Goal: Information Seeking & Learning: Learn about a topic

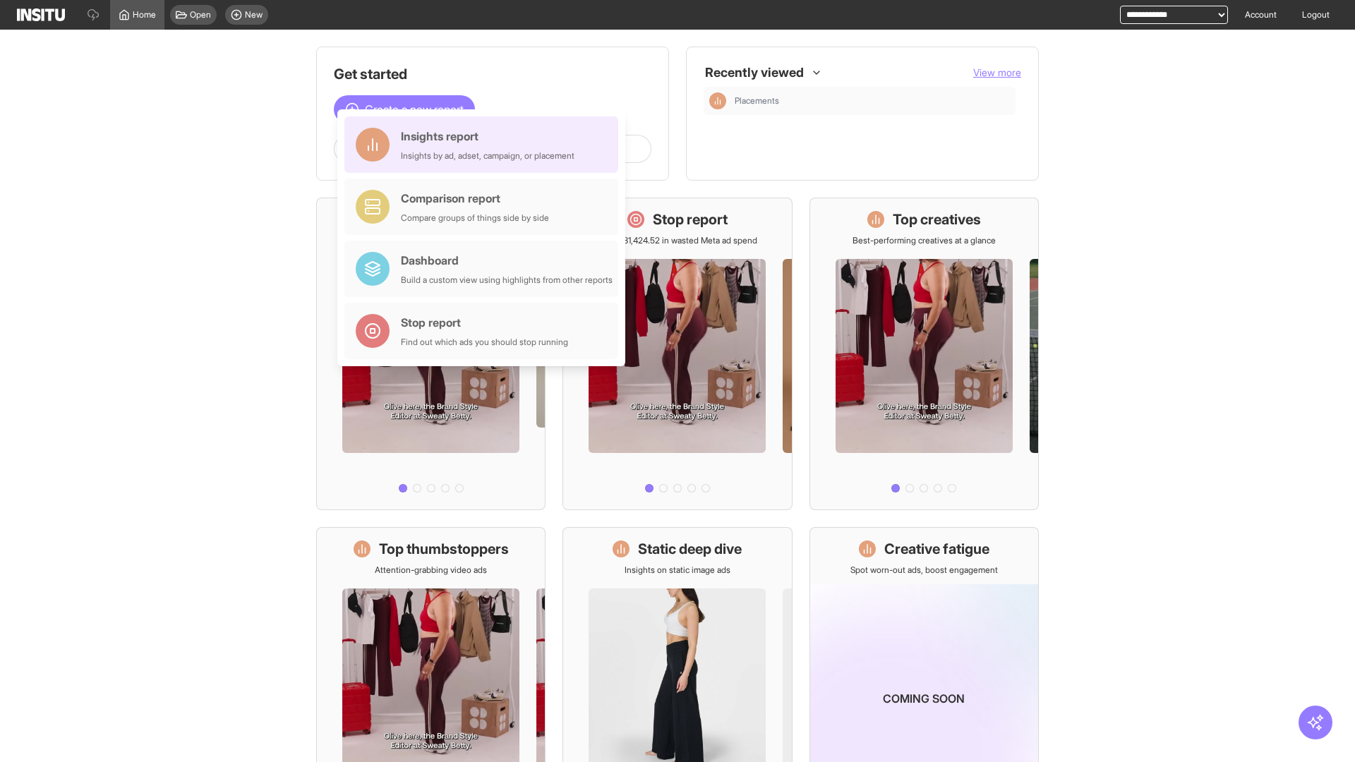
click at [485, 145] on div "Insights report Insights by ad, adset, campaign, or placement" at bounding box center [488, 145] width 174 height 34
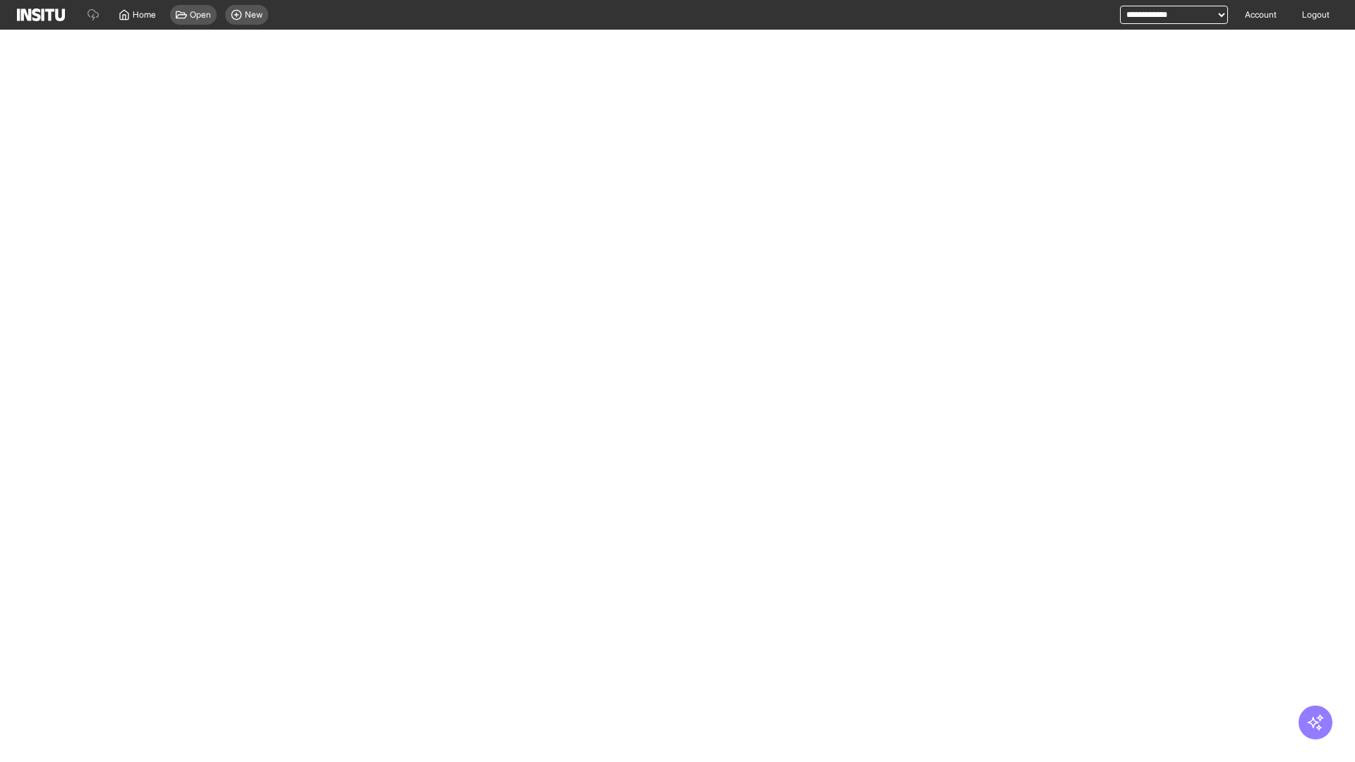
select select "**"
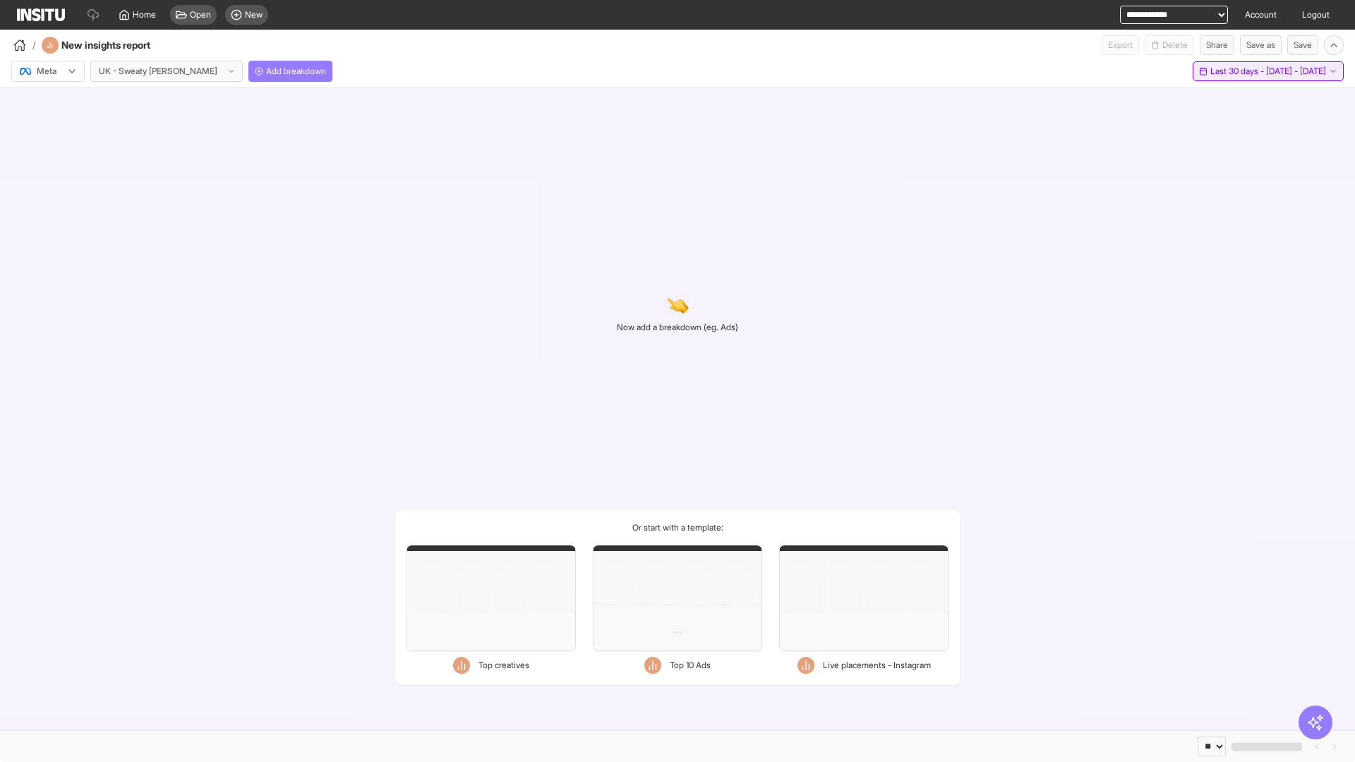
click at [1239, 71] on span "Last 30 days - [DATE] - [DATE]" at bounding box center [1268, 71] width 116 height 11
